Goal: Task Accomplishment & Management: Manage account settings

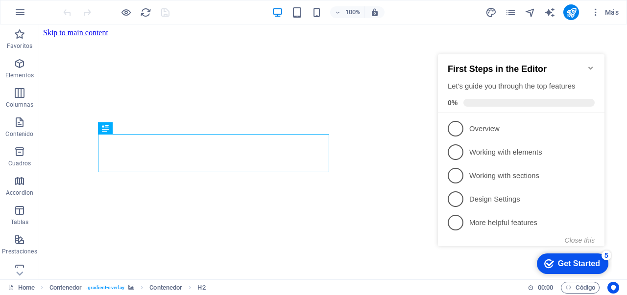
click at [592, 65] on icon "Minimize checklist" at bounding box center [591, 68] width 8 height 8
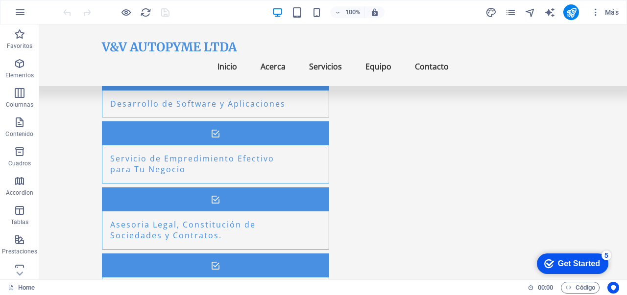
scroll to position [1236, 0]
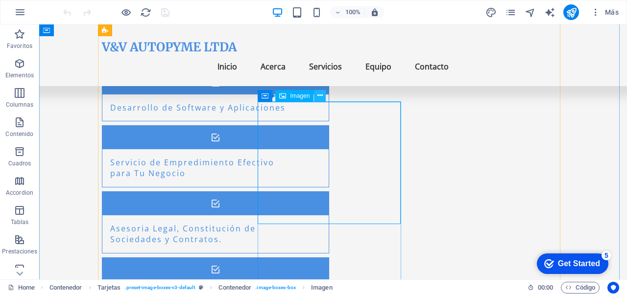
click at [318, 95] on icon at bounding box center [319, 96] width 5 height 10
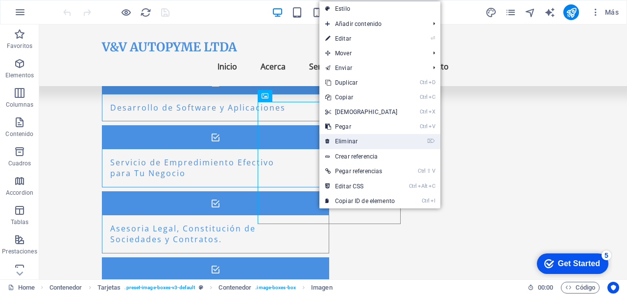
click at [341, 143] on link "⌦ Eliminar" at bounding box center [361, 141] width 84 height 15
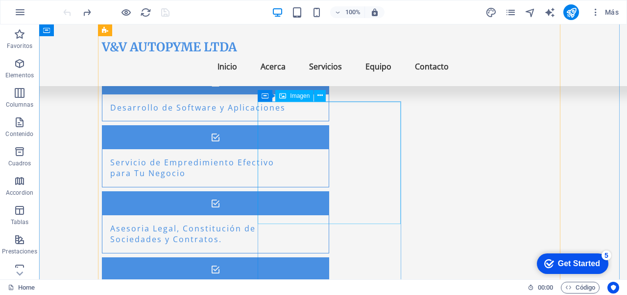
click at [299, 98] on span "Imagen" at bounding box center [300, 96] width 20 height 6
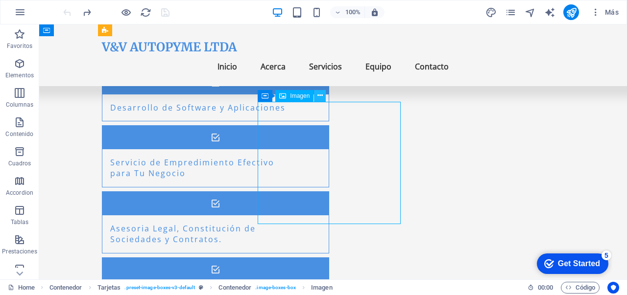
click at [322, 93] on icon at bounding box center [319, 96] width 5 height 10
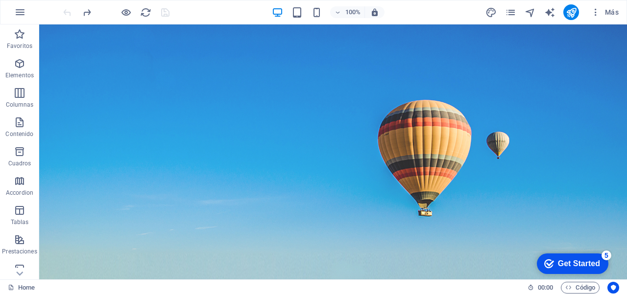
scroll to position [0, 0]
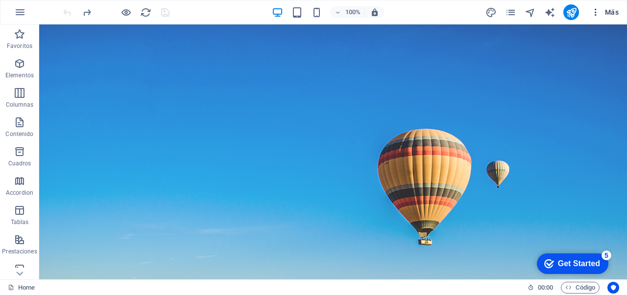
click at [606, 11] on span "Más" at bounding box center [605, 12] width 28 height 10
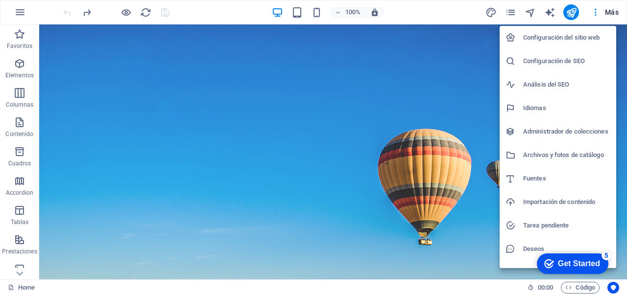
click at [593, 37] on h6 "Configuración del sitio web" at bounding box center [566, 38] width 87 height 12
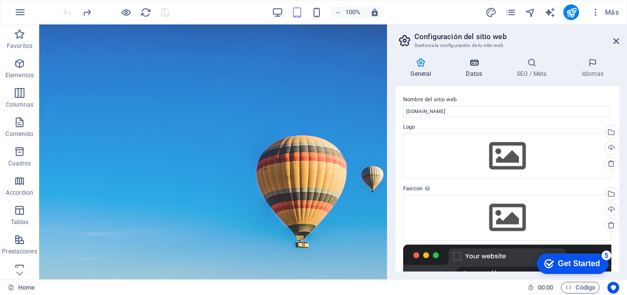
click at [473, 61] on icon at bounding box center [474, 63] width 47 height 10
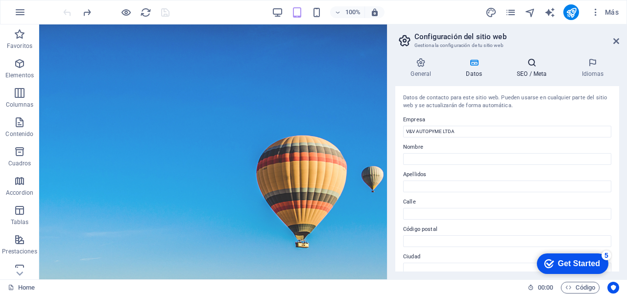
click at [523, 66] on icon at bounding box center [532, 63] width 61 height 10
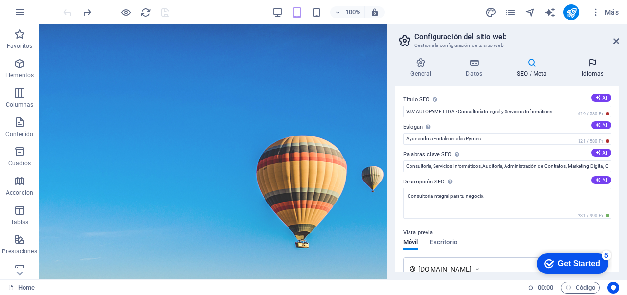
click at [594, 70] on h4 "Idiomas" at bounding box center [592, 68] width 53 height 21
